Goal: Task Accomplishment & Management: Manage account settings

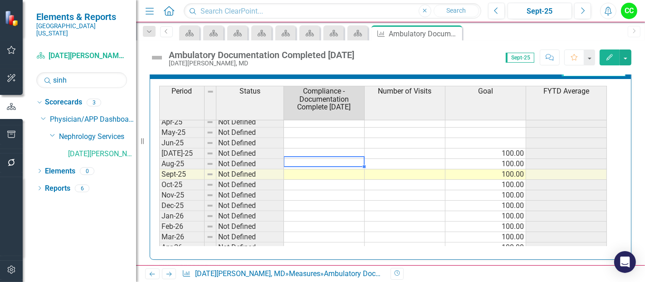
click at [308, 156] on tbody "Jan-24 Not Defined Feb-24 Not Defined Mar-24 Not Defined Apr-24 Not Defined May…" at bounding box center [383, 116] width 448 height 313
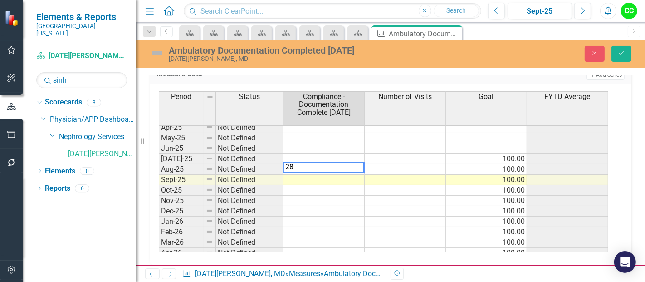
type textarea "2"
type textarea "100"
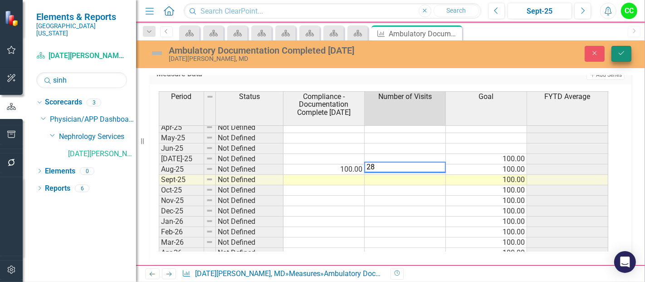
type textarea "28"
click at [621, 54] on icon "Save" at bounding box center [621, 53] width 8 height 6
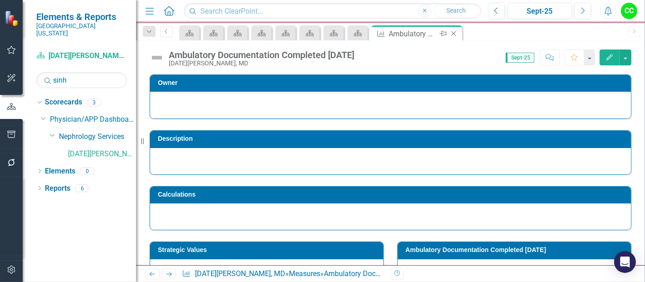
click at [453, 33] on icon at bounding box center [453, 33] width 5 height 5
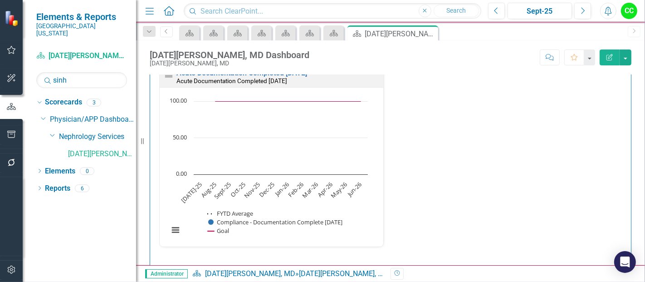
scroll to position [474, 0]
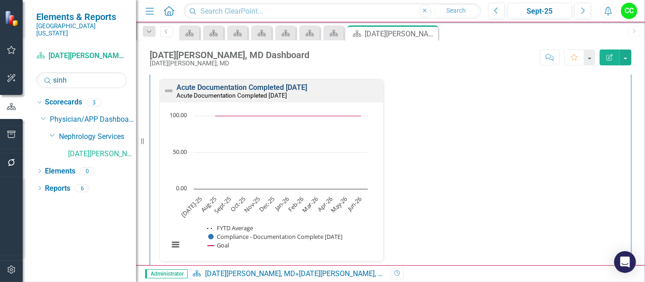
click at [296, 87] on link "Acute Documentation Completed [DATE]" at bounding box center [241, 87] width 131 height 9
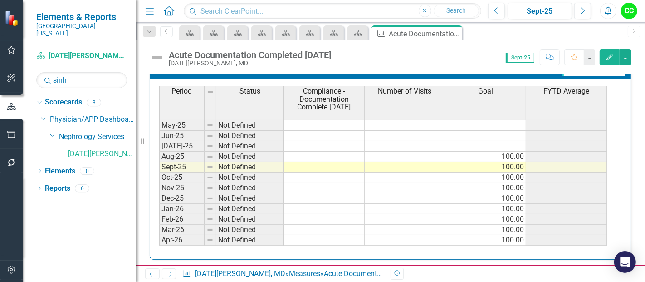
scroll to position [357, 0]
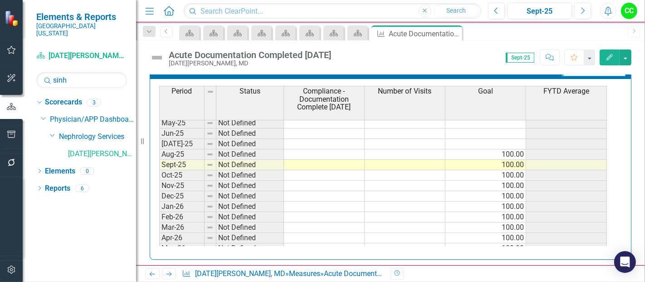
click at [334, 149] on tbody "Jan-24 Not Defined Feb-24 Not Defined Mar-24 Not Defined Apr-24 Not Defined May…" at bounding box center [383, 107] width 448 height 313
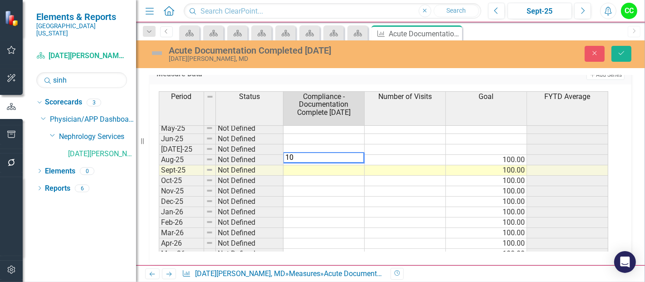
type textarea "100"
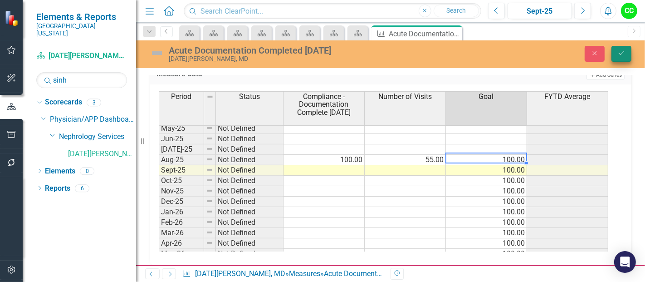
type textarea "100"
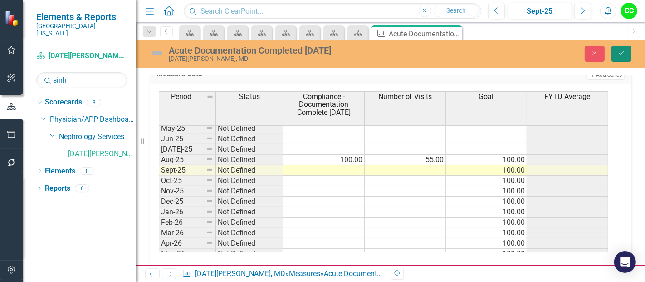
click at [614, 54] on button "Save" at bounding box center [621, 54] width 20 height 16
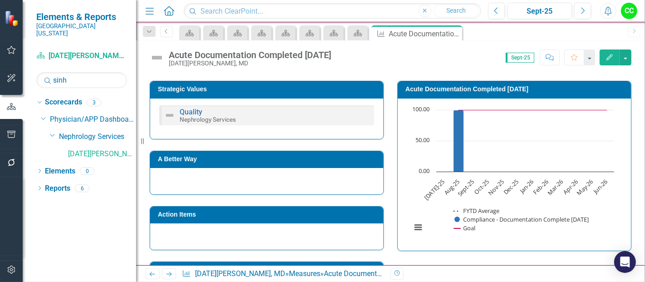
scroll to position [162, 0]
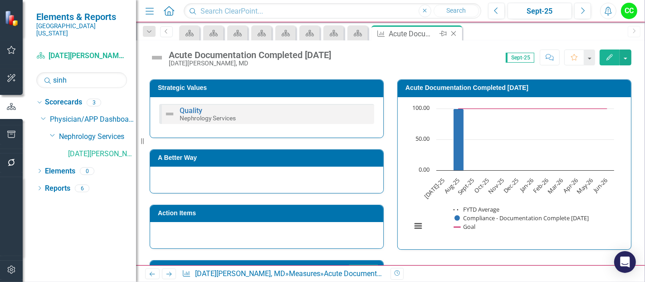
click at [451, 32] on icon "Close" at bounding box center [453, 33] width 9 height 7
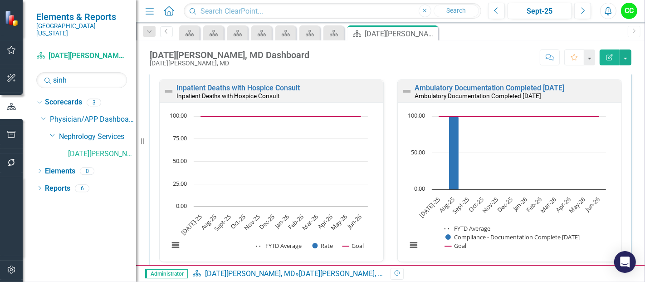
scroll to position [279, 0]
click at [471, 90] on link "Ambulatory Documentation Completed [DATE]" at bounding box center [490, 88] width 150 height 9
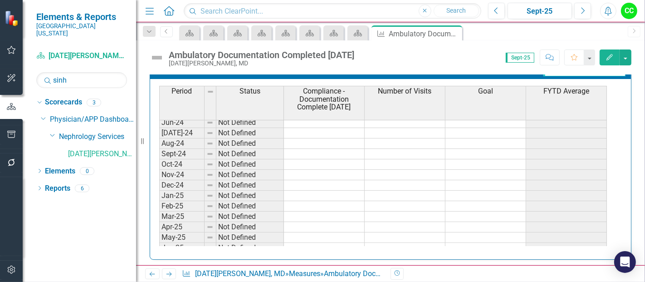
scroll to position [263, 0]
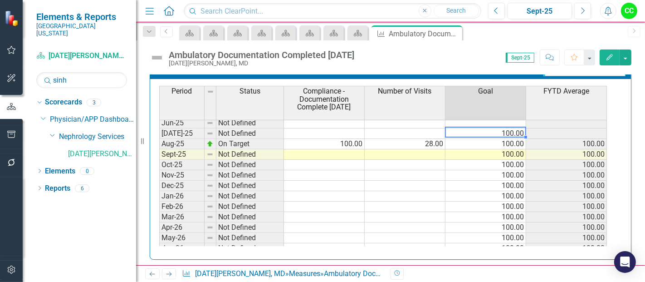
click at [493, 132] on tbody "Jun-24 Not Defined [DATE]-24 Not Defined Aug-24 Not Defined Sept-24 Not Defined…" at bounding box center [383, 122] width 448 height 261
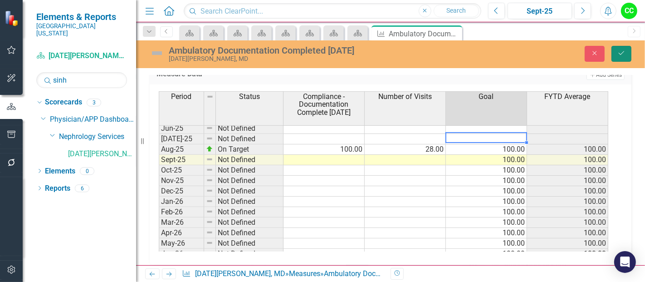
click at [629, 55] on button "Save" at bounding box center [621, 54] width 20 height 16
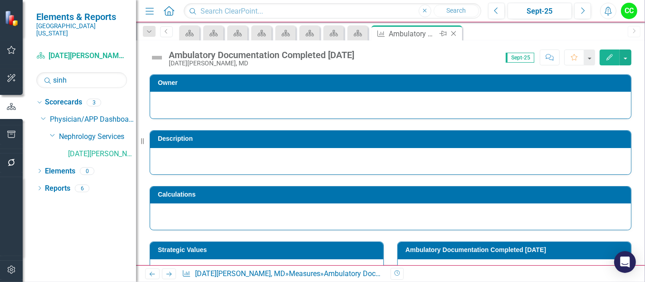
click at [452, 32] on icon "Close" at bounding box center [453, 33] width 9 height 7
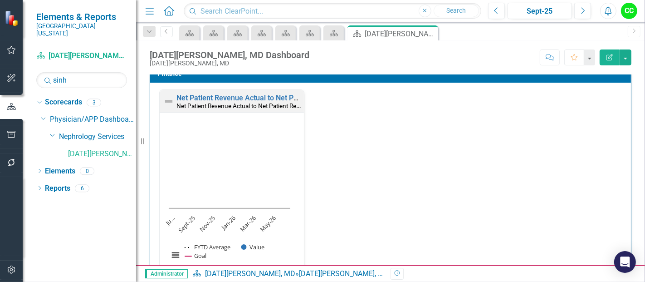
scroll to position [1633, 0]
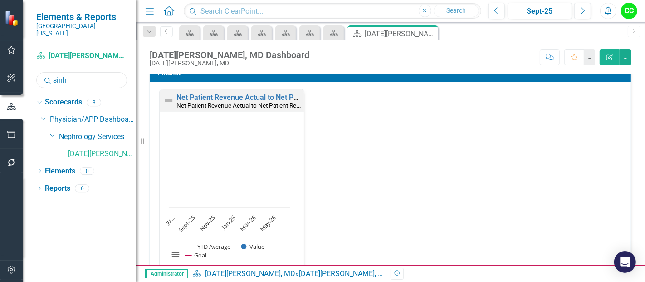
click at [82, 73] on input "sinh" at bounding box center [81, 80] width 91 height 16
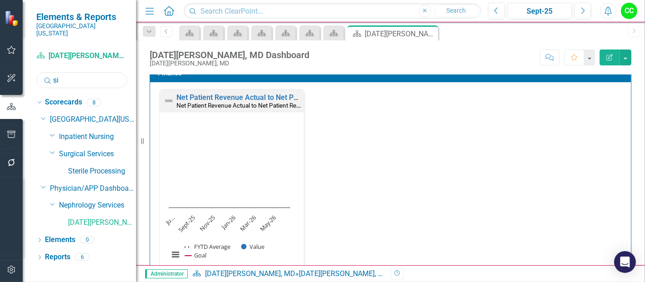
type input "s"
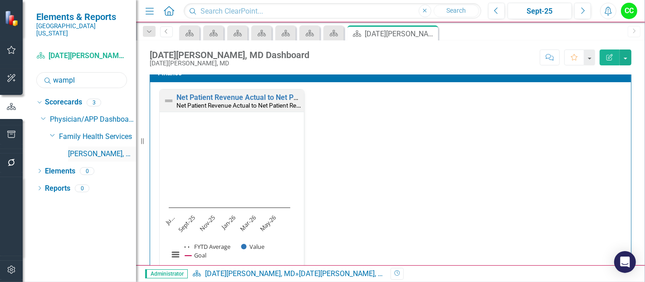
type input "wampl"
click at [96, 149] on link "[PERSON_NAME], MD" at bounding box center [102, 154] width 68 height 10
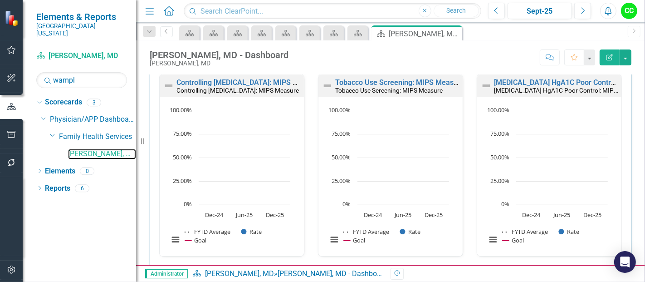
scroll to position [307, 0]
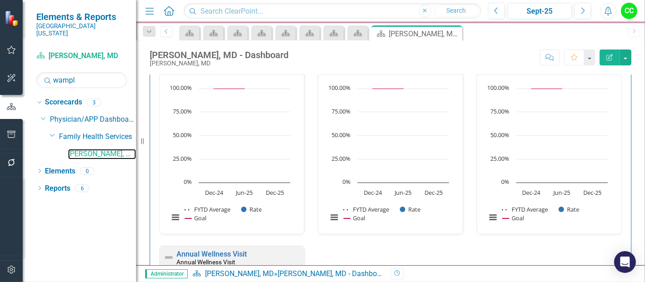
click at [549, 181] on rect "Interactive chart" at bounding box center [547, 157] width 131 height 147
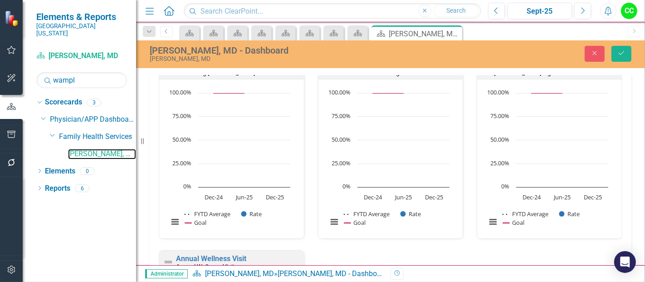
scroll to position [320, 0]
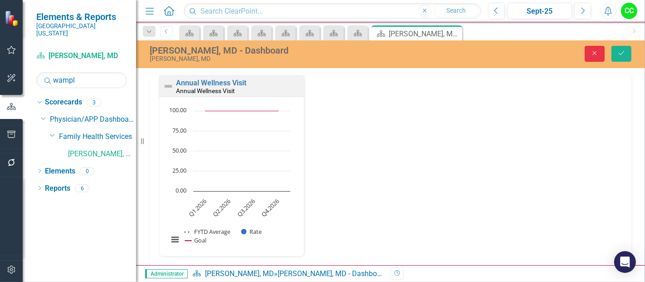
click at [591, 54] on icon "Close" at bounding box center [595, 53] width 8 height 6
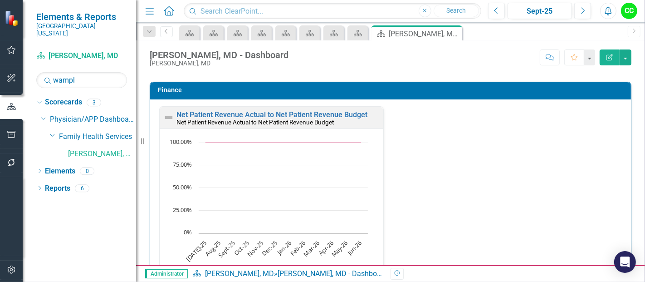
scroll to position [1419, 0]
